Goal: Information Seeking & Learning: Learn about a topic

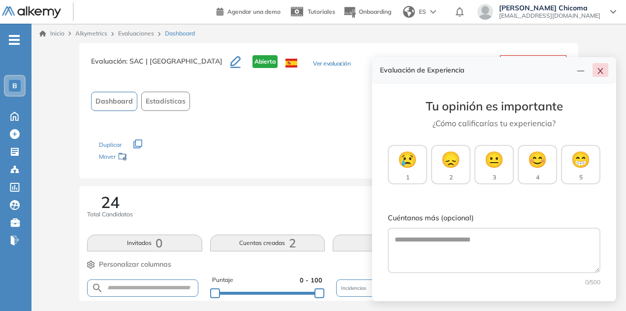
click at [600, 75] on icon "close" at bounding box center [600, 71] width 8 height 8
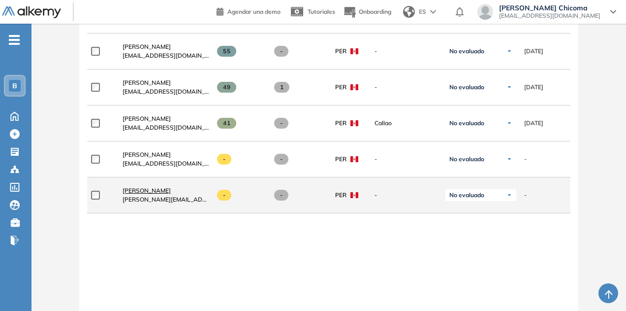
scroll to position [970, 0]
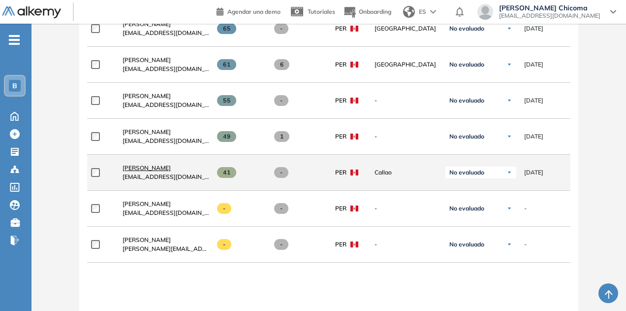
click at [155, 164] on span "[PERSON_NAME]" at bounding box center [147, 167] width 48 height 7
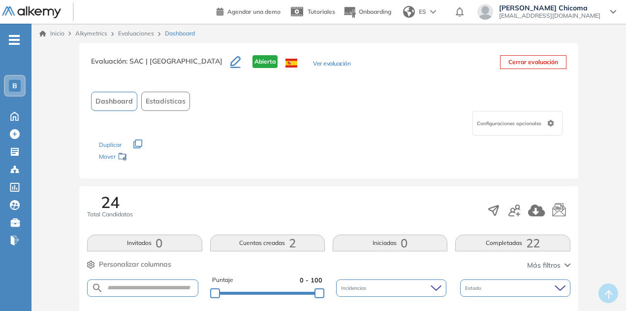
click at [313, 65] on button "Ver evaluación" at bounding box center [331, 64] width 37 height 10
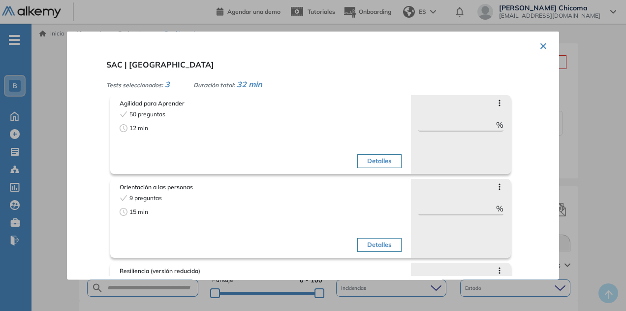
click at [496, 102] on icon at bounding box center [500, 102] width 8 height 8
click at [382, 164] on button "Detalles" at bounding box center [379, 161] width 44 height 14
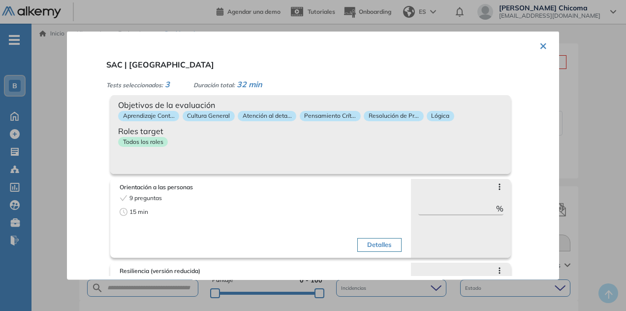
click at [139, 143] on p "Todos los roles" at bounding box center [143, 141] width 50 height 10
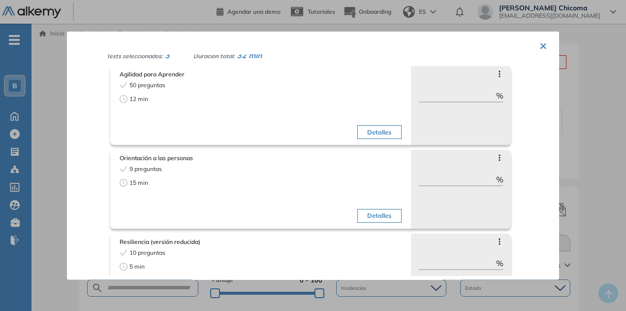
scroll to position [69, 0]
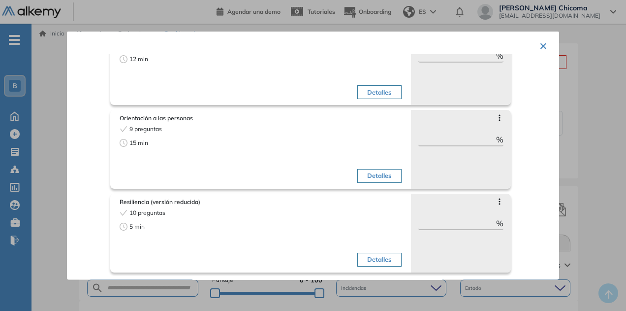
click at [384, 255] on button "Detalles" at bounding box center [379, 259] width 44 height 14
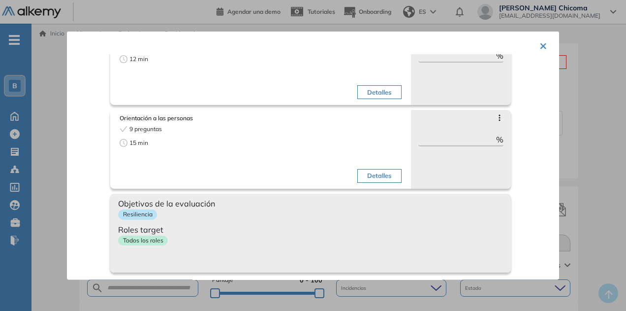
click at [382, 255] on div "Objetivos de la evaluación Resiliencia Roles target Todos los roles" at bounding box center [310, 232] width 401 height 79
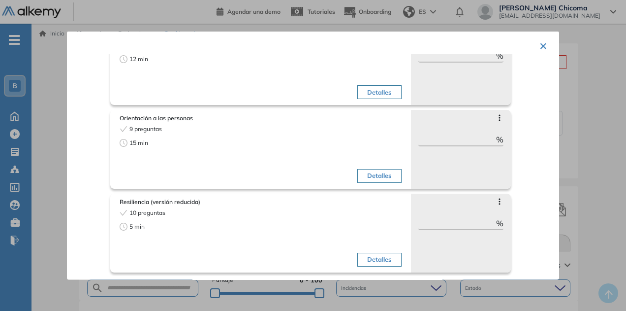
scroll to position [0, 0]
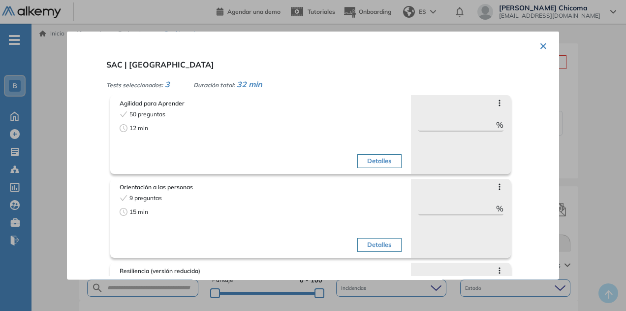
click at [539, 42] on button "×" at bounding box center [543, 44] width 8 height 19
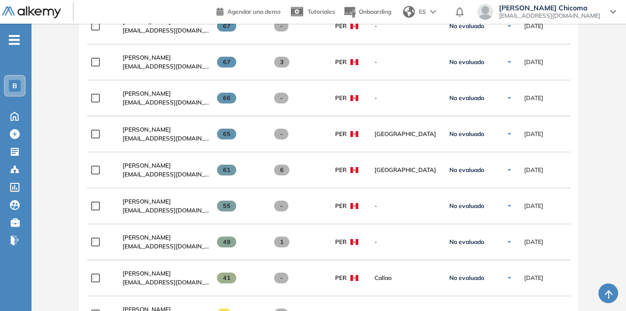
scroll to position [815, 0]
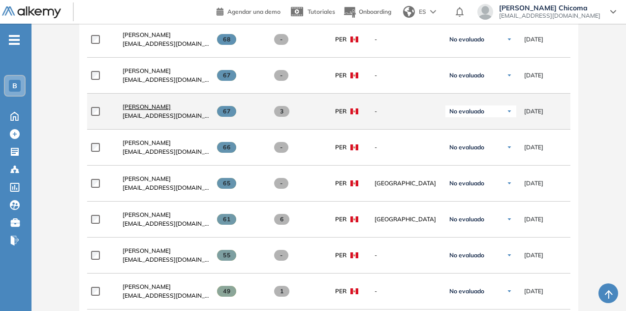
click at [149, 106] on span "[PERSON_NAME]" at bounding box center [147, 106] width 48 height 7
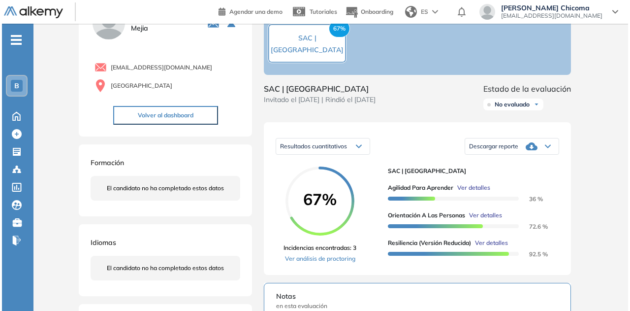
scroll to position [98, 0]
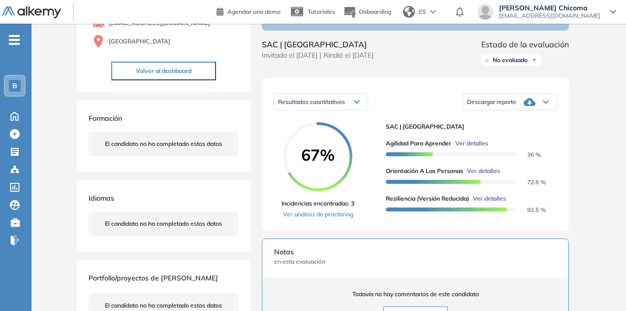
click at [470, 148] on span "Ver detalles" at bounding box center [471, 143] width 33 height 9
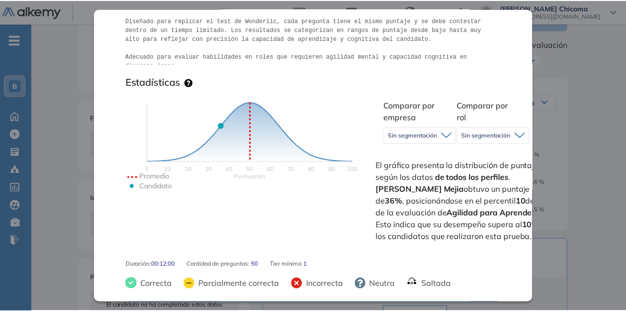
scroll to position [49, 0]
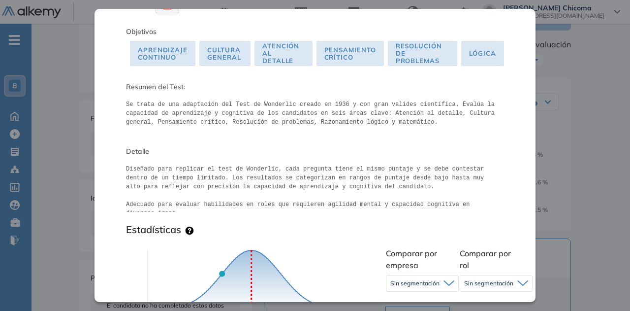
click at [613, 132] on div "Inicio Alkymetrics Evaluaciones Dashboard Candidato Agilidad para Aprender Capa…" at bounding box center [330, 231] width 598 height 613
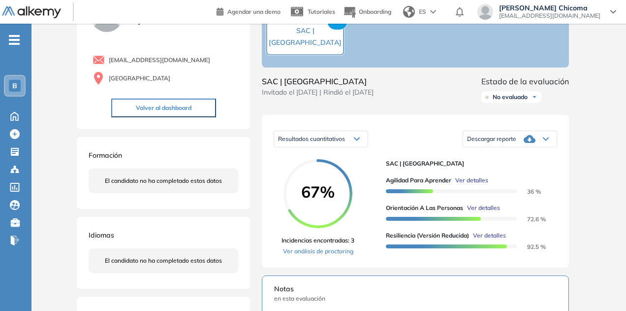
scroll to position [0, 0]
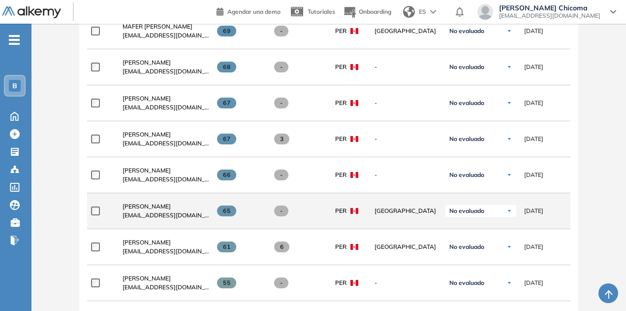
scroll to position [1033, 0]
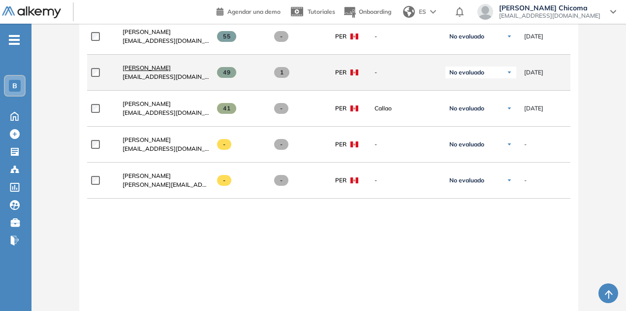
click at [146, 69] on span "[PERSON_NAME]" at bounding box center [147, 67] width 48 height 7
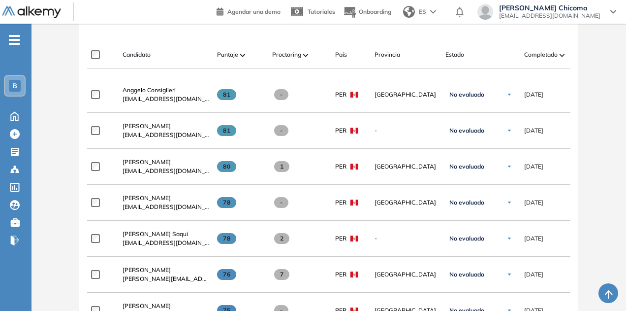
scroll to position [295, 0]
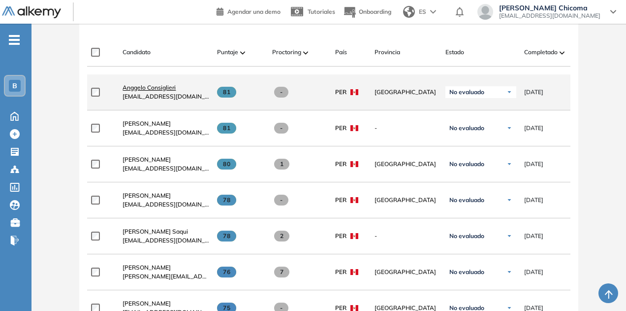
click at [160, 90] on span "Anggelo Consiglieri" at bounding box center [149, 87] width 53 height 7
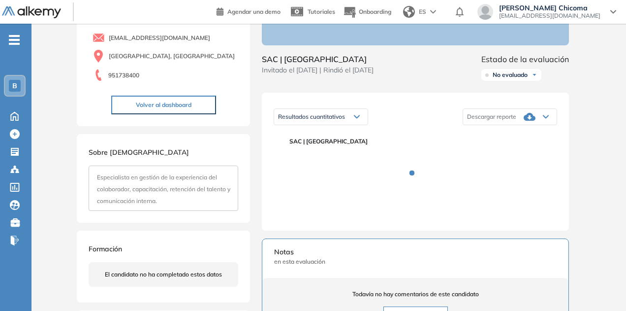
scroll to position [148, 0]
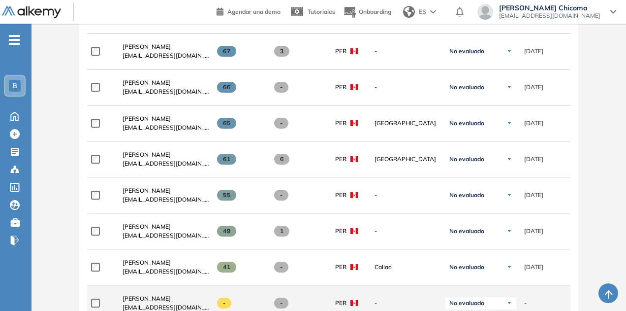
scroll to position [943, 0]
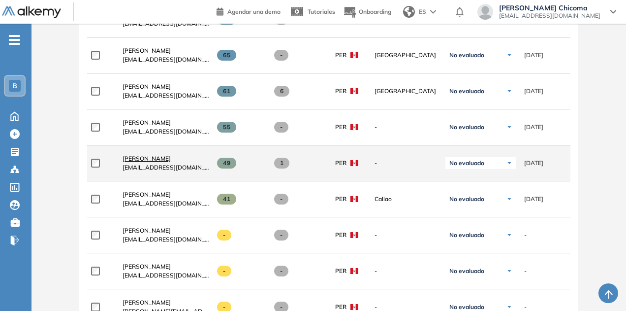
click at [153, 156] on span "[PERSON_NAME]" at bounding box center [147, 158] width 48 height 7
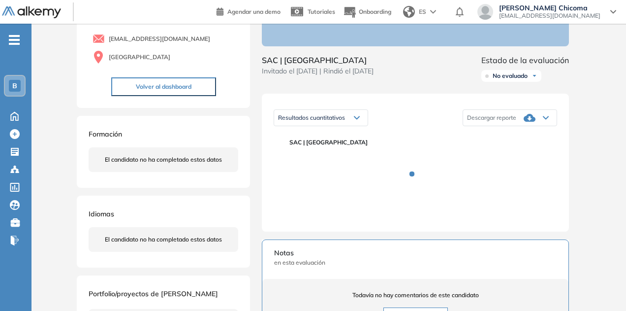
scroll to position [98, 0]
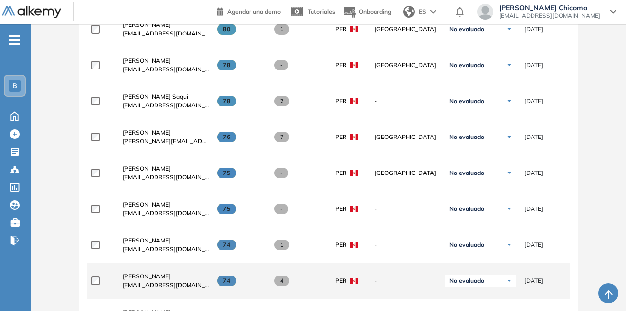
scroll to position [492, 0]
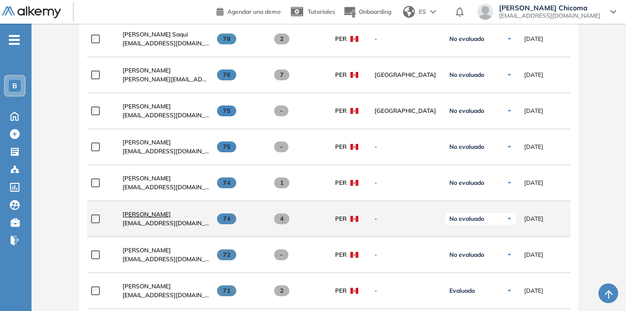
click at [153, 215] on span "[PERSON_NAME]" at bounding box center [147, 213] width 48 height 7
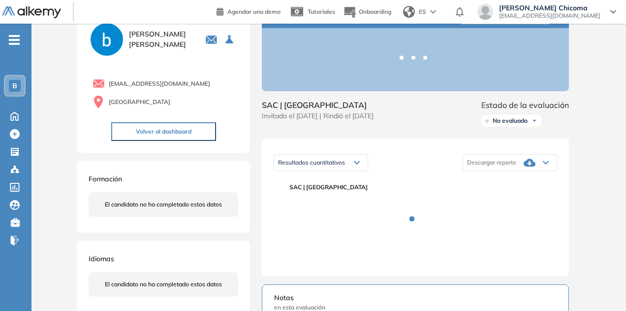
scroll to position [98, 0]
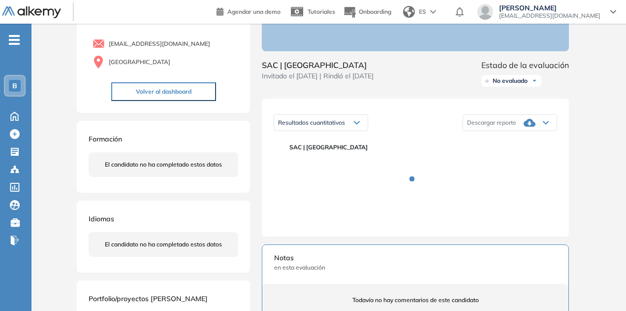
scroll to position [98, 0]
